Goal: Task Accomplishment & Management: Manage account settings

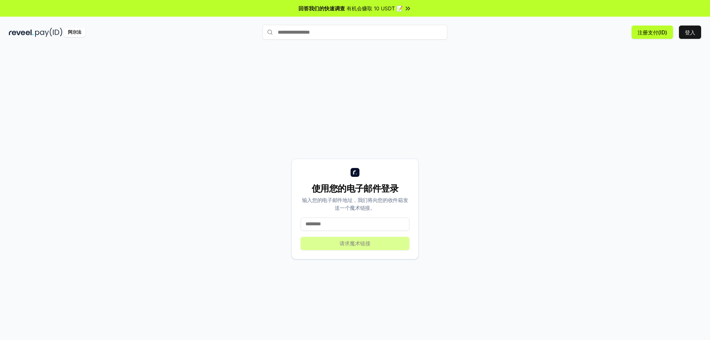
drag, startPoint x: 521, startPoint y: 53, endPoint x: 525, endPoint y: 55, distance: 5.0
click at [521, 53] on div "使用您的电子邮件登录 输入您的电子邮件地址，我们将向您的收件箱发送一个魔术链接。 请求魔术链接" at bounding box center [355, 201] width 710 height 319
click at [691, 34] on font "登入" at bounding box center [690, 32] width 10 height 6
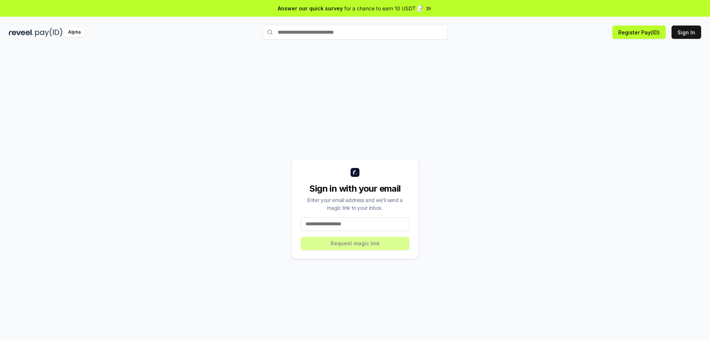
click at [357, 222] on input at bounding box center [355, 224] width 109 height 13
type input "**********"
click at [358, 245] on button "Request magic link" at bounding box center [355, 243] width 109 height 13
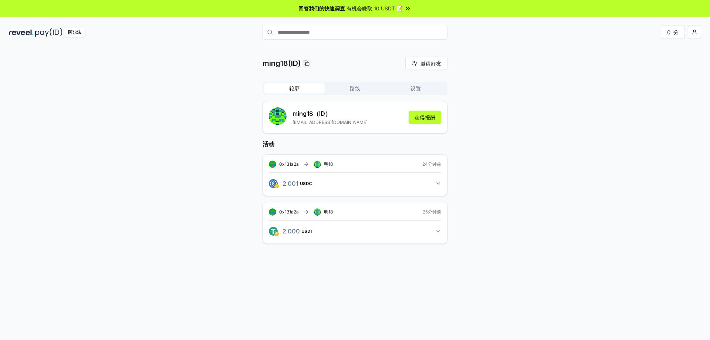
click at [526, 83] on div "ming18(ID) 邀请好友 邀请 轮廓 路线 设置 ming18 （ID） 810070581@qq.com 获得报酬 活动 0x131a2a 明18 2…" at bounding box center [355, 156] width 693 height 199
click at [355, 89] on font "路线" at bounding box center [355, 88] width 10 height 6
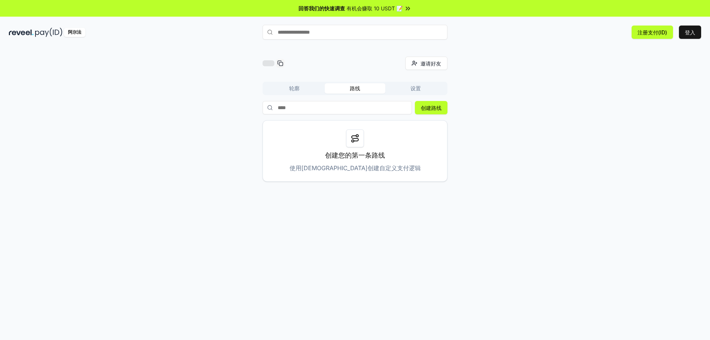
click at [297, 90] on font "轮廓" at bounding box center [294, 88] width 10 height 6
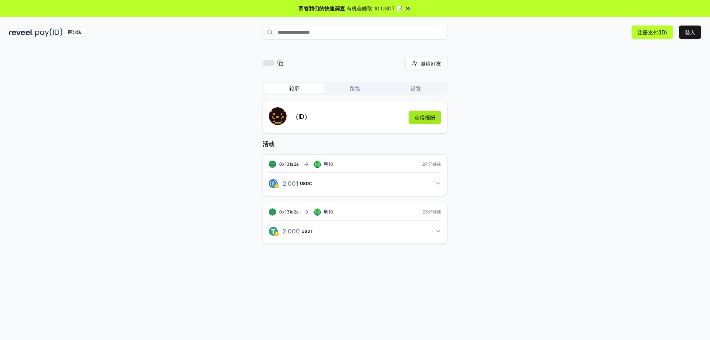
click at [417, 117] on font "获得报酬" at bounding box center [425, 117] width 21 height 6
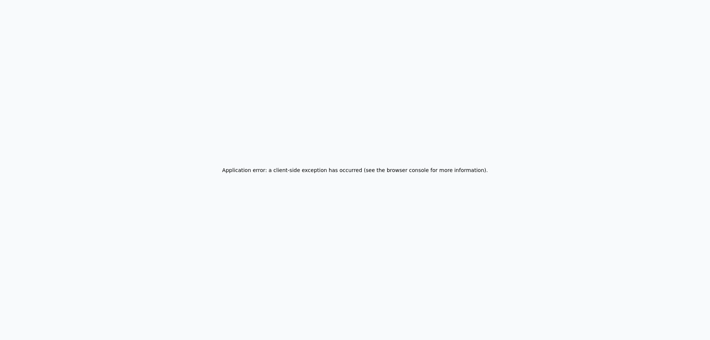
click at [426, 118] on div "Application error: a client-side exception has occurred (see the browser consol…" at bounding box center [355, 170] width 710 height 340
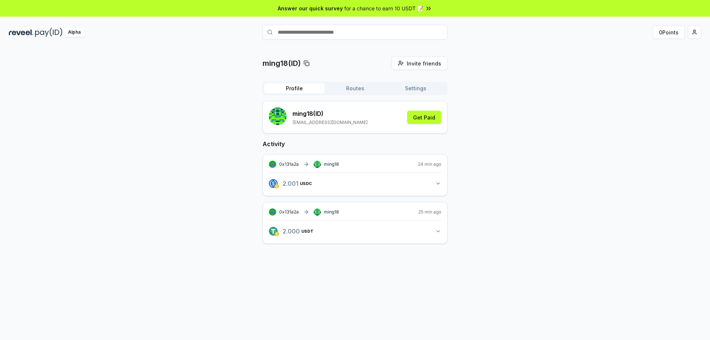
click at [392, 8] on span "for a chance to earn 10 USDT 📝" at bounding box center [384, 8] width 79 height 8
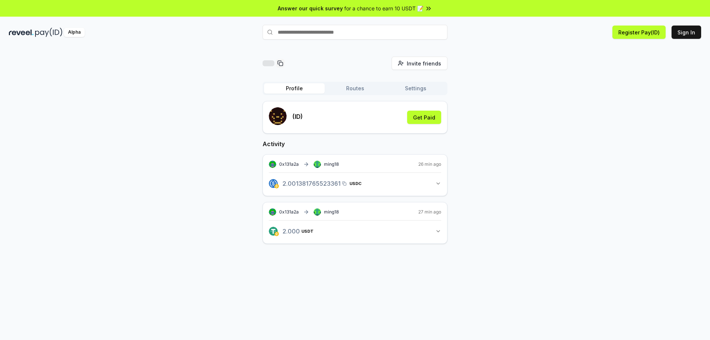
click at [325, 185] on span "2.001381765523361 USDC" at bounding box center [322, 184] width 79 height 6
click at [320, 184] on span "2.001381765523361 USDC" at bounding box center [322, 184] width 79 height 6
click at [437, 183] on icon "button" at bounding box center [439, 184] width 6 height 6
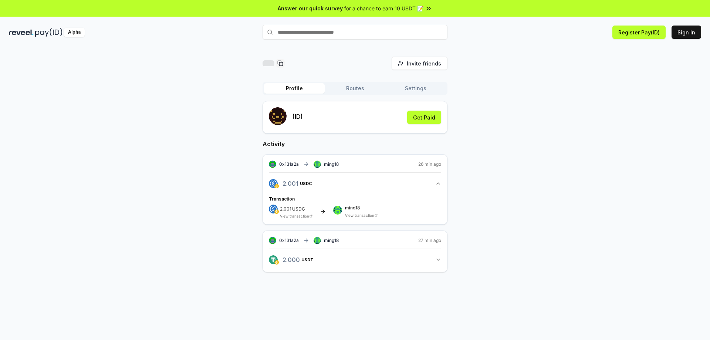
click at [393, 160] on div "0x131a2a ming18 26 min ago 2.001 USDC 2.001381765523361 USDC Transaction 2.001 …" at bounding box center [355, 189] width 185 height 70
drag, startPoint x: 302, startPoint y: 165, endPoint x: 315, endPoint y: 166, distance: 13.0
click at [307, 165] on div "0x131a2a ming18" at bounding box center [304, 164] width 70 height 7
click at [328, 167] on div "0x131a2a ming18" at bounding box center [304, 164] width 70 height 7
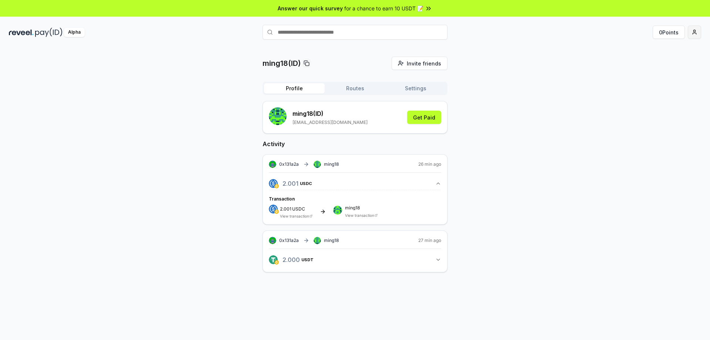
click at [693, 34] on html "Answer our quick survey for a chance to earn 10 USDT 📝 Alpha 0 Points ming18(ID…" at bounding box center [355, 170] width 710 height 340
click at [644, 77] on div "Connect Wallet" at bounding box center [660, 76] width 82 height 12
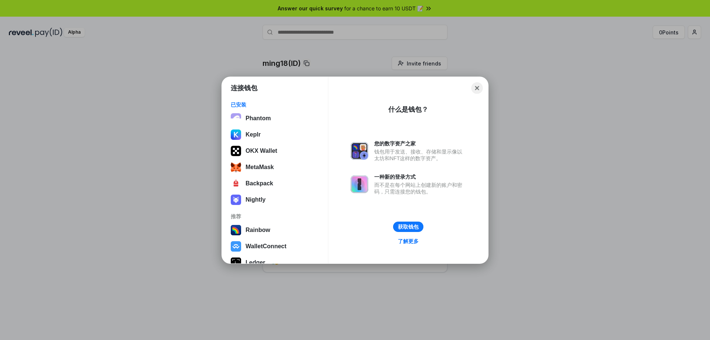
click at [478, 87] on button "Close" at bounding box center [477, 87] width 11 height 11
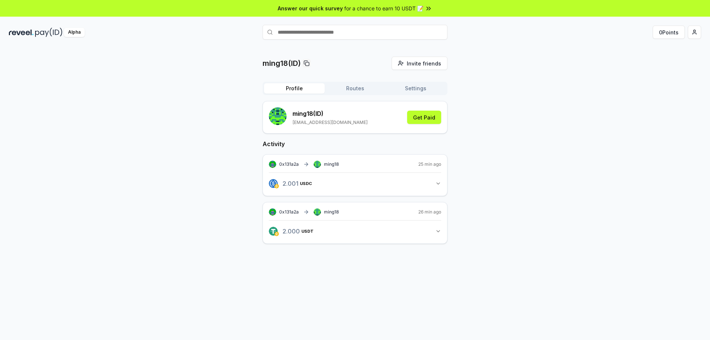
click at [370, 187] on button "2.001 USDC 2.001381765523361 USDC" at bounding box center [355, 183] width 172 height 13
click at [356, 212] on div "ming18 View transaction" at bounding box center [361, 212] width 33 height 12
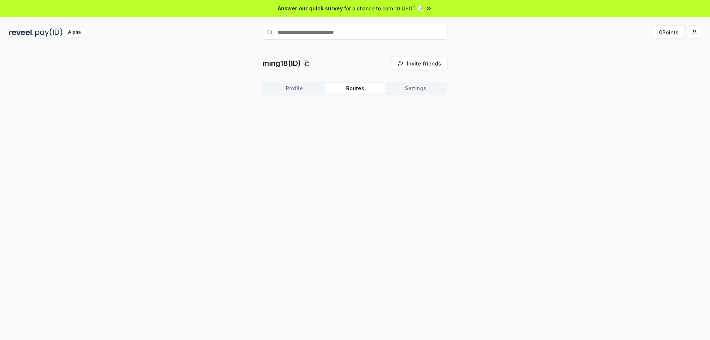
click at [350, 88] on button "Routes" at bounding box center [355, 88] width 61 height 10
click at [354, 153] on p "Create your first Route" at bounding box center [355, 155] width 73 height 10
click at [420, 108] on button "Create Route" at bounding box center [425, 107] width 46 height 13
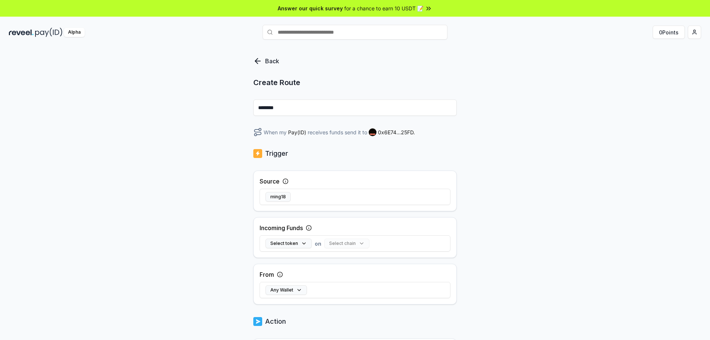
click at [262, 60] on icon at bounding box center [257, 61] width 9 height 9
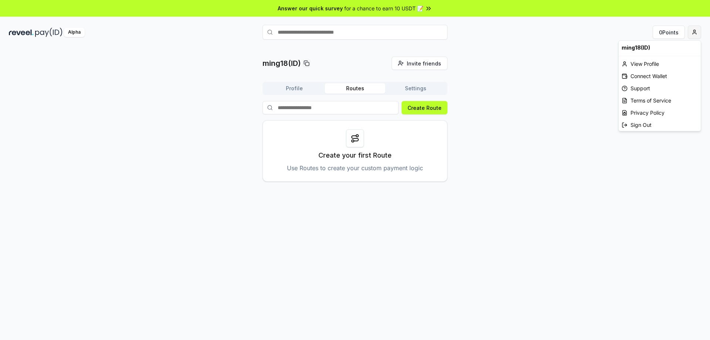
click at [691, 33] on html "Answer our quick survey for a chance to earn 10 USDT 📝 Alpha 0 Points ming18(ID…" at bounding box center [355, 170] width 710 height 340
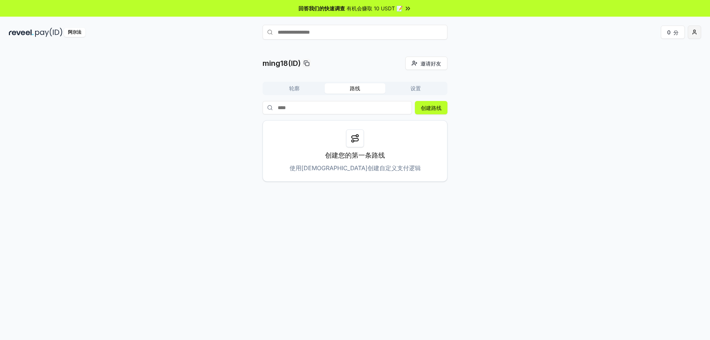
click at [693, 34] on html "回答我们的快速调查 有机会赚取 10 USDT 📝 阿尔法 0 分 ming18(ID) 邀请好友 邀请 轮廓 路线 设置 创建路线 创建您的第一条路线 使用…" at bounding box center [355, 170] width 710 height 340
click at [655, 65] on font "查看个人资料" at bounding box center [646, 64] width 31 height 6
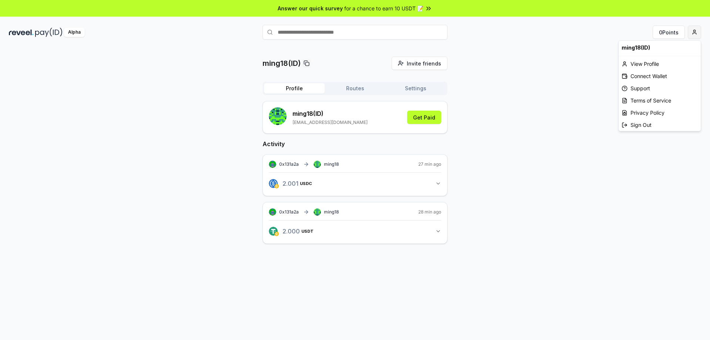
click at [693, 33] on html "Answer our quick survey for a chance to earn 10 USDT 📝 Alpha 0 Points ming18(ID…" at bounding box center [355, 170] width 710 height 340
click at [665, 75] on div "Connect Wallet" at bounding box center [660, 76] width 82 height 12
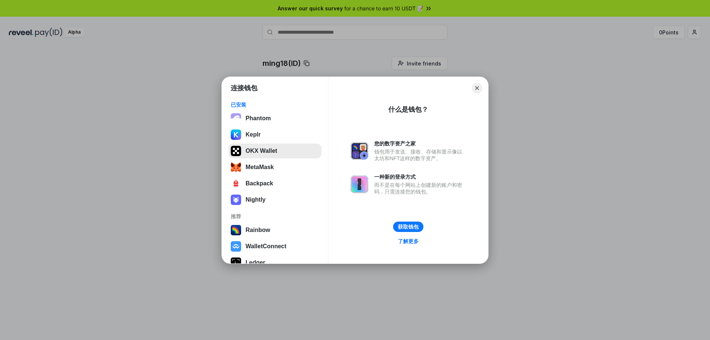
click at [269, 149] on button "OKX Wallet" at bounding box center [275, 151] width 93 height 15
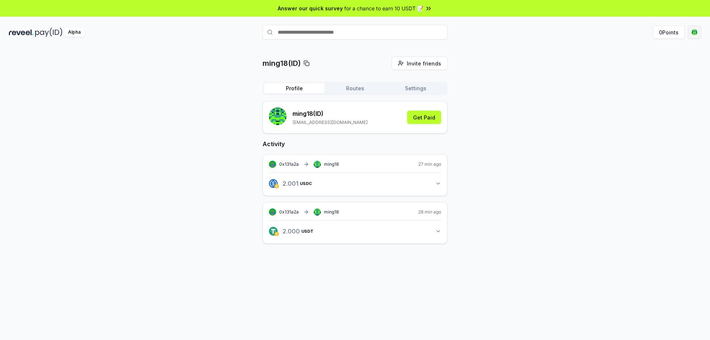
click at [697, 31] on html "Answer our quick survey for a chance to earn 10 USDT 📝 Alpha 0 Points ming18(ID…" at bounding box center [355, 170] width 710 height 340
click at [695, 33] on html "回答我们的快速调查 有机会赚取 10 USDT 📝 阿尔法 0 分 ming18(ID) 邀请好友 邀请 轮廓 路线 设置 ming18 （ID） 81007…" at bounding box center [355, 170] width 710 height 340
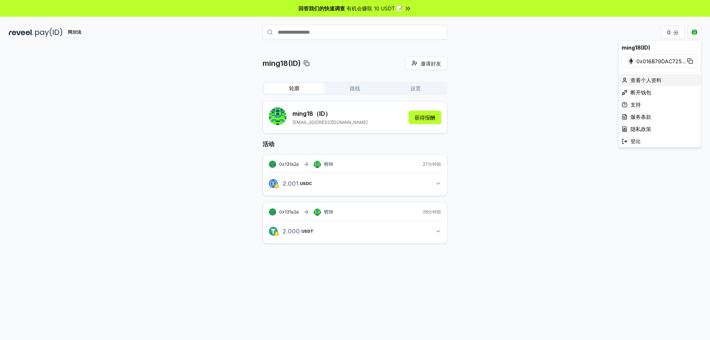
click at [655, 80] on font "查看个人资料" at bounding box center [646, 80] width 31 height 6
